Goal: Task Accomplishment & Management: Use online tool/utility

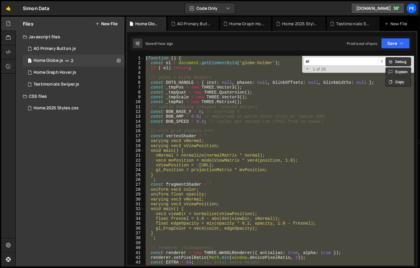
click at [220, 91] on div "( function ( ) { const el = document . getElementById ( 'globe-holder' ) ; if (…" at bounding box center [280, 160] width 270 height 209
type textarea "const _tmpQuat = new THREE.Quaternion();"
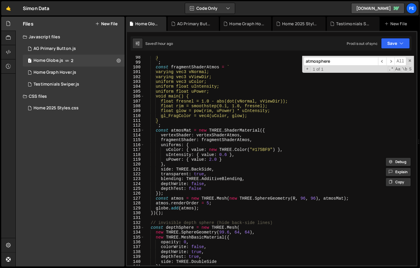
scroll to position [476, 0]
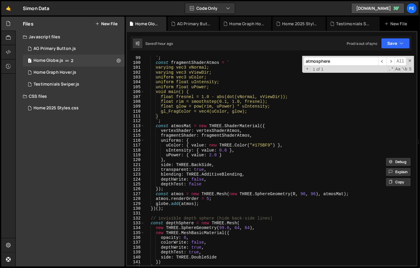
type input "atmosphere"
type textarea "})();"
click at [261, 208] on div "` ; const fragmentShaderAtmos = ` varying vec3 vNormal; varying vec3 vViewDir; …" at bounding box center [280, 164] width 270 height 219
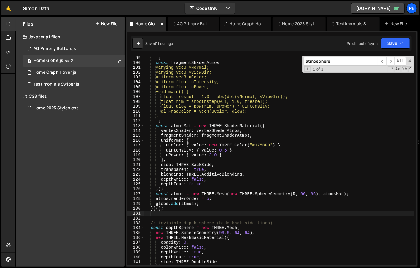
paste textarea "})();"
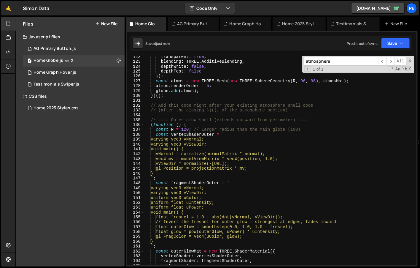
scroll to position [518, 0]
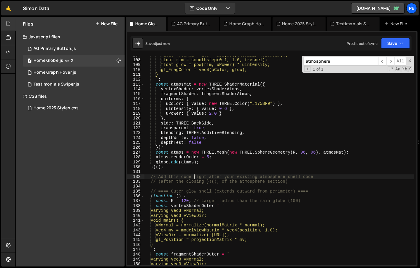
click at [194, 177] on div "float fresnel = 1.0 - abs(dot(vNormal, vViewDir)); float rim = smoothstep(0.1, …" at bounding box center [280, 162] width 270 height 219
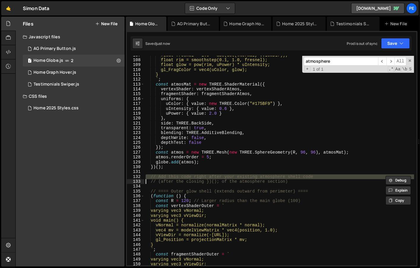
click at [194, 177] on div "float fresnel = 1.0 - abs(dot(vNormal, vViewDir)); float rim = smoothstep(0.1, …" at bounding box center [280, 162] width 270 height 219
type textarea "// (after the closing })(); of the atmosphere section)"
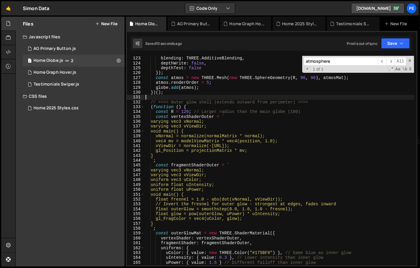
scroll to position [594, 0]
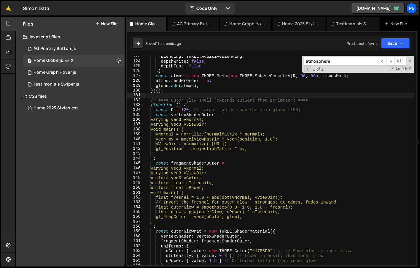
click at [349, 65] on div "atmosphere ​ ​ All Replace All + 1 of 1 .* Aa \b S" at bounding box center [358, 64] width 112 height 17
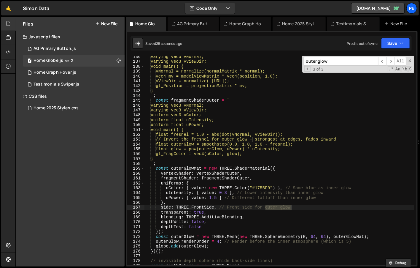
scroll to position [660, 0]
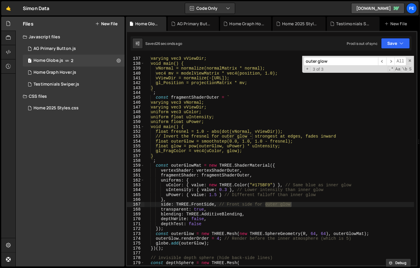
type input "outer glow"
click at [286, 202] on div "varying vec3 vNormal; varying vec3 vViewDir; void main() { vNormal = normalize(…" at bounding box center [280, 160] width 270 height 209
click at [172, 164] on div "varying vec3 vNormal; varying vec3 vViewDir; void main() { vNormal = normalize(…" at bounding box center [280, 160] width 270 height 219
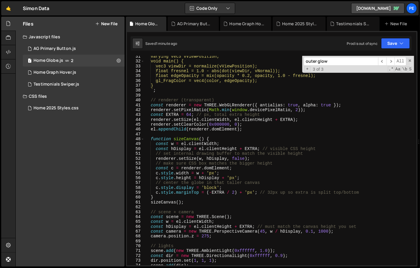
scroll to position [176, 0]
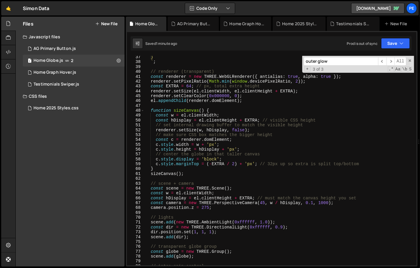
click at [351, 58] on input "outer glow" at bounding box center [341, 61] width 74 height 9
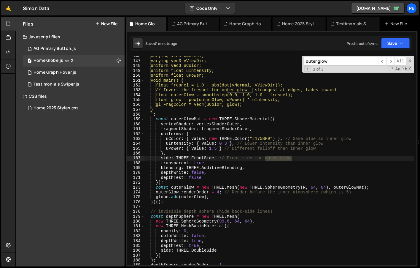
scroll to position [531, 0]
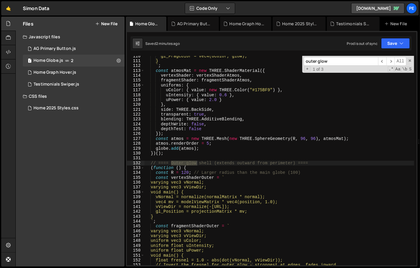
click at [144, 163] on div "132" at bounding box center [136, 163] width 18 height 5
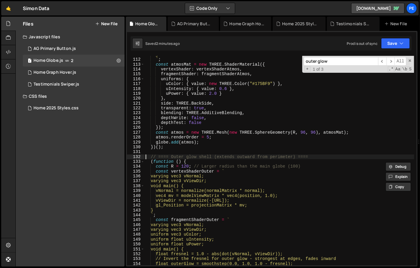
click at [145, 156] on div "} ` ; const atmosMat = new THREE . ShaderMaterial ({ vertexShader : vertexShade…" at bounding box center [280, 161] width 270 height 219
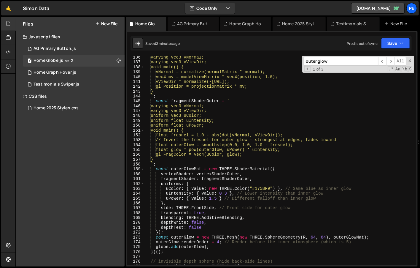
scroll to position [725, 0]
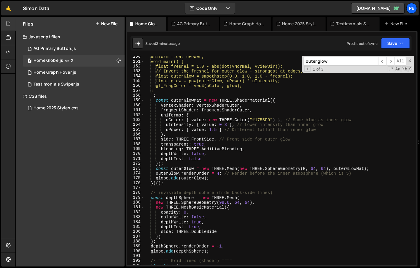
click at [174, 183] on div "uniform float uPower; void main() { float fresnel = 1.0 - abs(dot(vNormal, vVie…" at bounding box center [280, 163] width 270 height 219
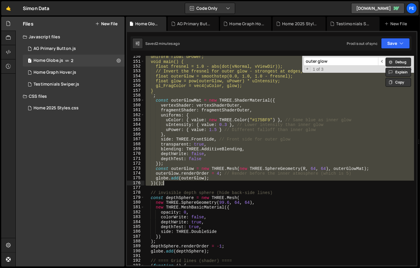
paste textarea
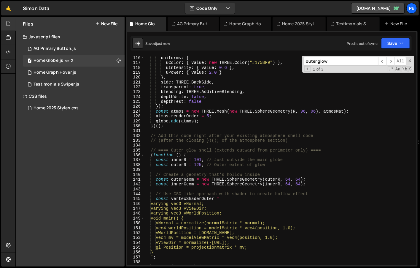
scroll to position [559, 0]
click at [190, 142] on div "uniforms : { uColor : { value : new THREE . Color ( "#175BF9" ) } , uIntensity …" at bounding box center [280, 164] width 270 height 219
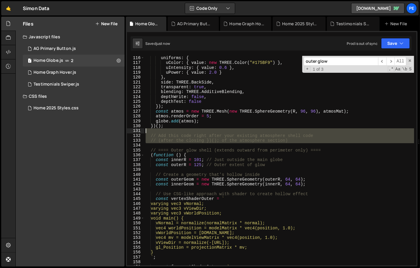
drag, startPoint x: 310, startPoint y: 143, endPoint x: 144, endPoint y: 131, distance: 167.2
click at [144, 131] on div "// (after the closing })(); of the atmosphere section) 116 117 118 119 120 121 …" at bounding box center [272, 160] width 290 height 209
type textarea "// Add this code right after your existing atmosphere shell code"
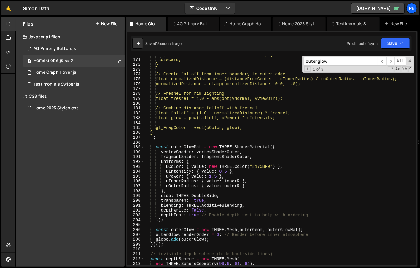
scroll to position [878, 0]
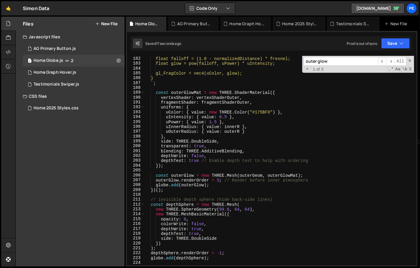
click at [149, 197] on div "// Combine distance falloff with fresnel float falloff = (1.0 - normalizedDista…" at bounding box center [280, 160] width 270 height 219
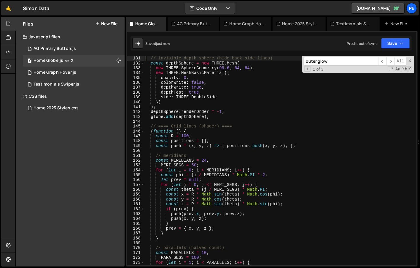
scroll to position [520, 0]
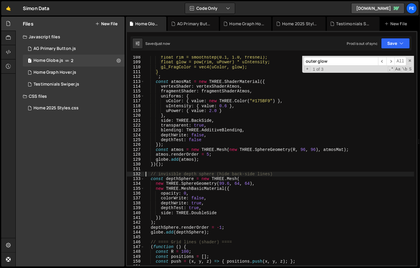
paste textarea
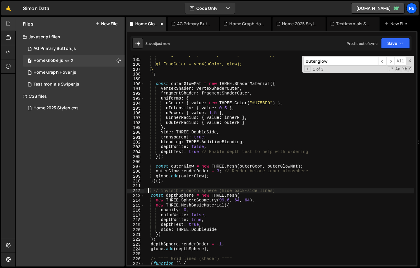
scroll to position [909, 0]
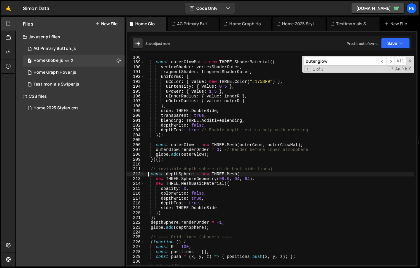
click at [304, 145] on div "const outerGlowMat = new THREE . ShaderMaterial ({ vertexShader : vertexShaderO…" at bounding box center [280, 164] width 270 height 219
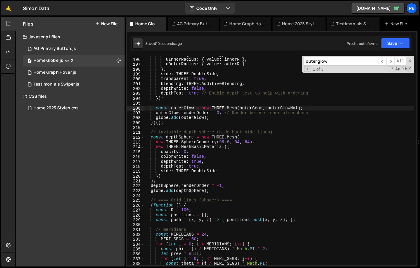
drag, startPoint x: 411, startPoint y: 60, endPoint x: 400, endPoint y: 70, distance: 15.1
click at [411, 60] on span at bounding box center [410, 60] width 4 height 4
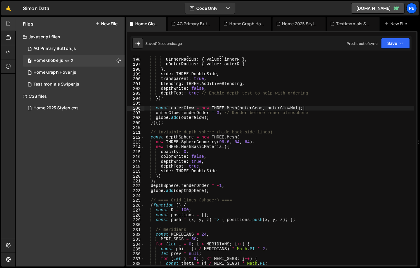
click at [301, 149] on div "uPower : { value : 1.5 } , uInnerRadius : { value : innerR } , uOuterRadius : {…" at bounding box center [280, 161] width 270 height 219
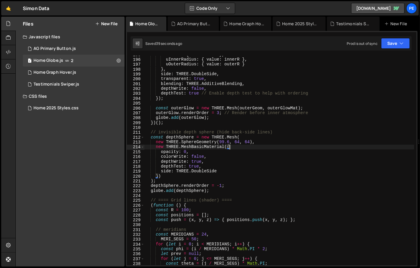
click at [214, 71] on div "uPower : { value : 1.5 } , uInnerRadius : { value : innerR } , uOuterRadius : {…" at bounding box center [280, 161] width 270 height 219
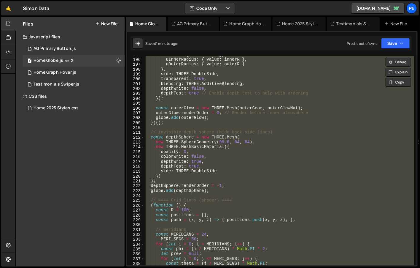
scroll to position [894, 0]
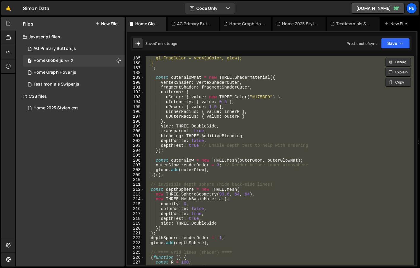
click at [196, 141] on div "gl_FragColor = vec4(uColor, glow); } ` ; const outerGlowMat = new THREE . Shade…" at bounding box center [280, 160] width 270 height 209
type textarea "depthWrite: false,"
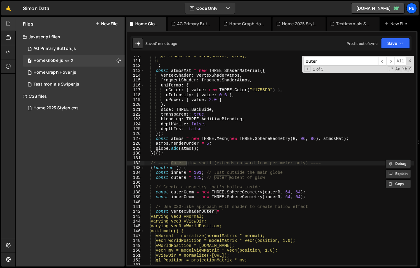
scroll to position [531, 0]
type input "outer"
click at [145, 162] on div "gl_FragColor = vec4(uColor, glow); } ` ; const atmosMat = new THREE . ShaderMat…" at bounding box center [280, 163] width 270 height 219
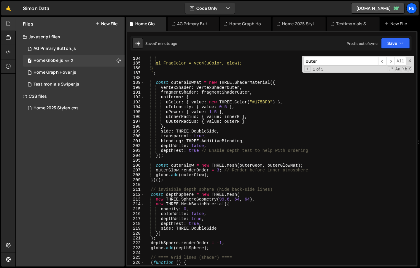
scroll to position [857, 0]
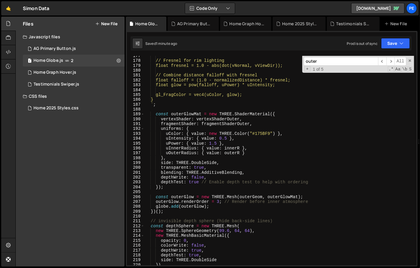
click at [175, 211] on div "// Fresnel for rim lighting float fresnel = 1.0 - abs(dot(vNormal, vViewDir)); …" at bounding box center [280, 162] width 270 height 219
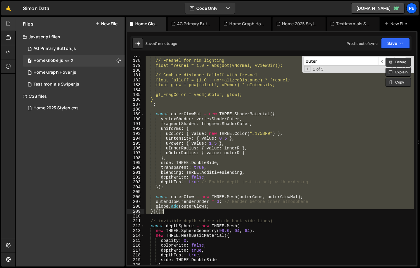
paste textarea
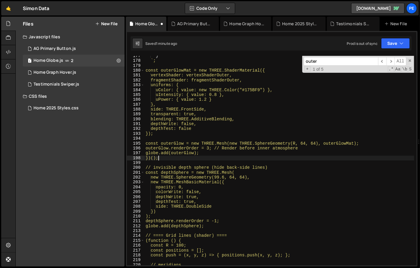
type textarea "})();"
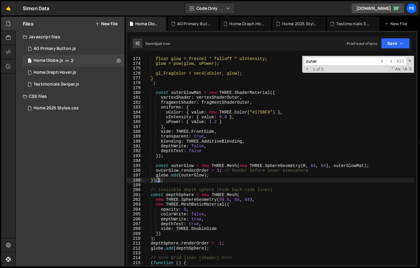
scroll to position [837, 0]
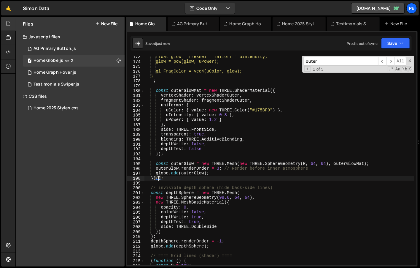
click at [222, 184] on div "float glow = fresnel * falloff * uIntensity; glow = pow(glow, uPower); gl_FragC…" at bounding box center [280, 163] width 270 height 219
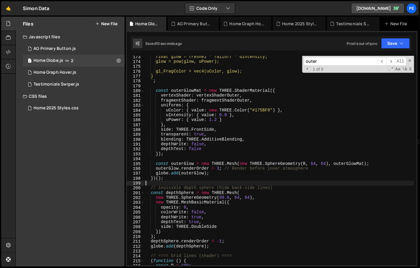
click at [180, 178] on div "float glow = fresnel * falloff * uIntensity; glow = pow(glow, uPower); gl_FragC…" at bounding box center [280, 163] width 270 height 219
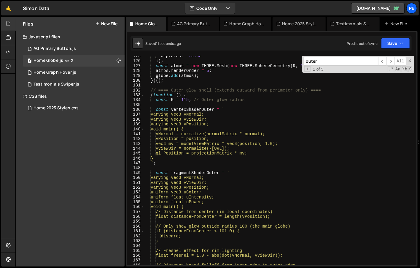
scroll to position [571, 0]
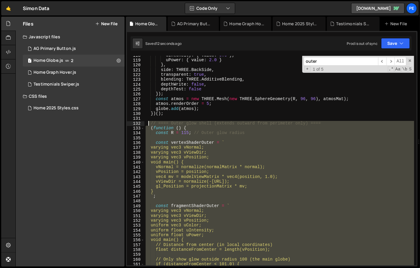
click at [148, 124] on div "uIntensity : { value : 0.6 } , uPower : { value : 2.0 } } , side : THREE . Back…" at bounding box center [280, 162] width 270 height 219
type textarea "// ==== Outer glow shell (extends outward from perimeter only) ==== (function (…"
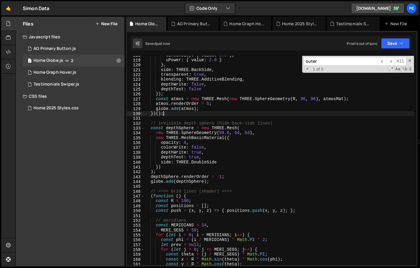
click at [350, 129] on div "uIntensity : { value : 0.6 } , uPower : { value : 2.0 } } , side : THREE . Back…" at bounding box center [280, 162] width 270 height 219
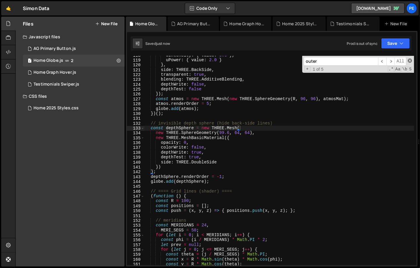
click at [411, 59] on span at bounding box center [410, 60] width 4 height 4
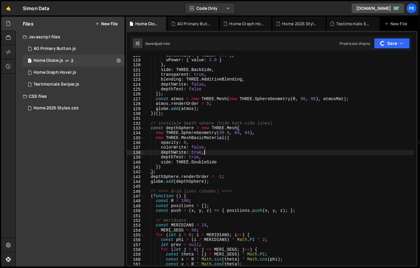
click at [322, 154] on div "uIntensity : { value : 0.6 } , uPower : { value : 2.0 } } , side : THREE . Back…" at bounding box center [280, 162] width 270 height 219
type textarea "depthWrite: true,"
